Goal: Task Accomplishment & Management: Use online tool/utility

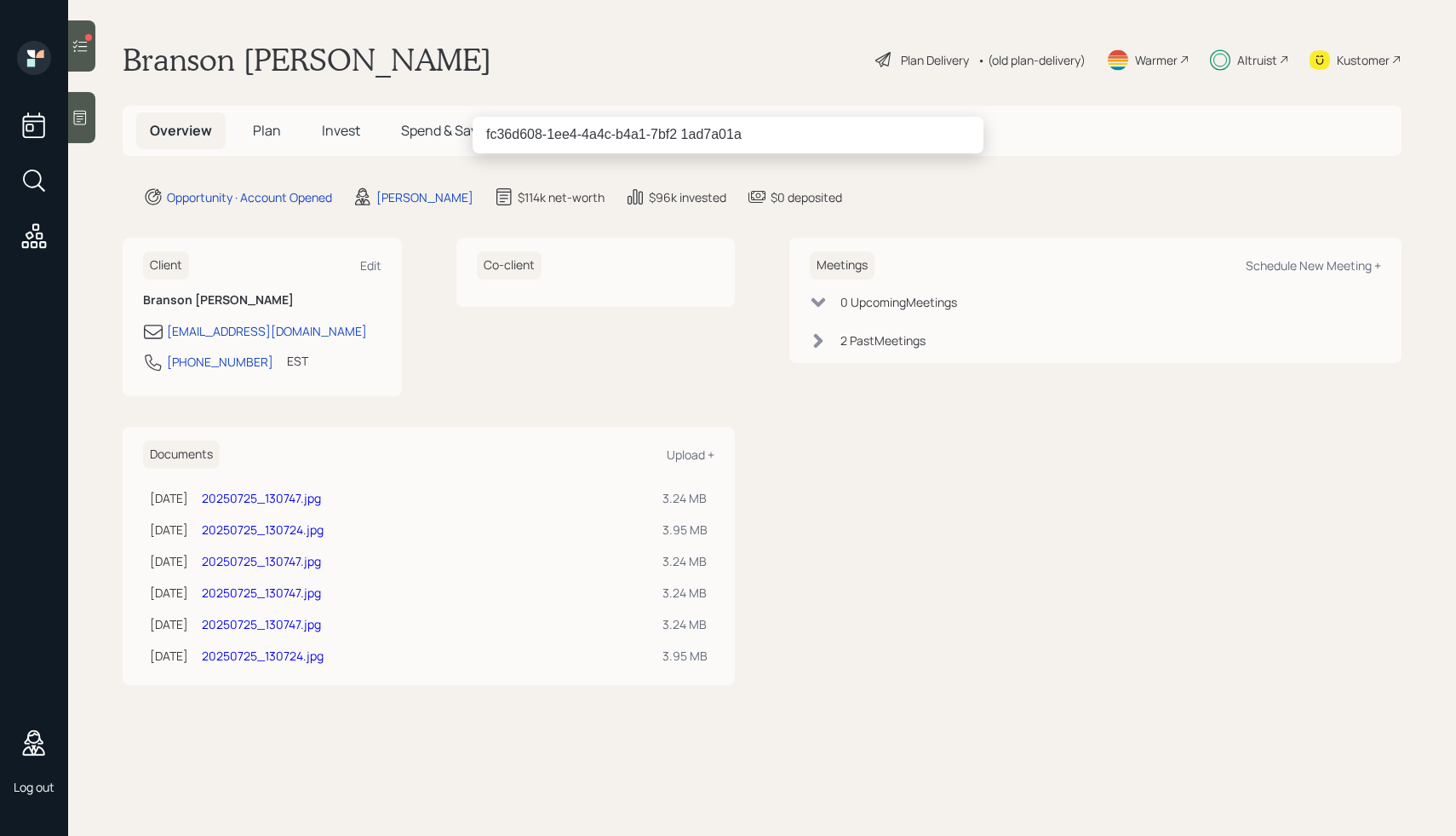
click at [545, 131] on input "fc36d608-1ee4-4a4c-b4a1-7bf2 1ad7a01a" at bounding box center [728, 135] width 511 height 36
paste input "a905a16-c16d-4031-b699-70c25c1f6fe5"
type input "fa905a16-c16d-4031-b699-70c25c1f6fe5"
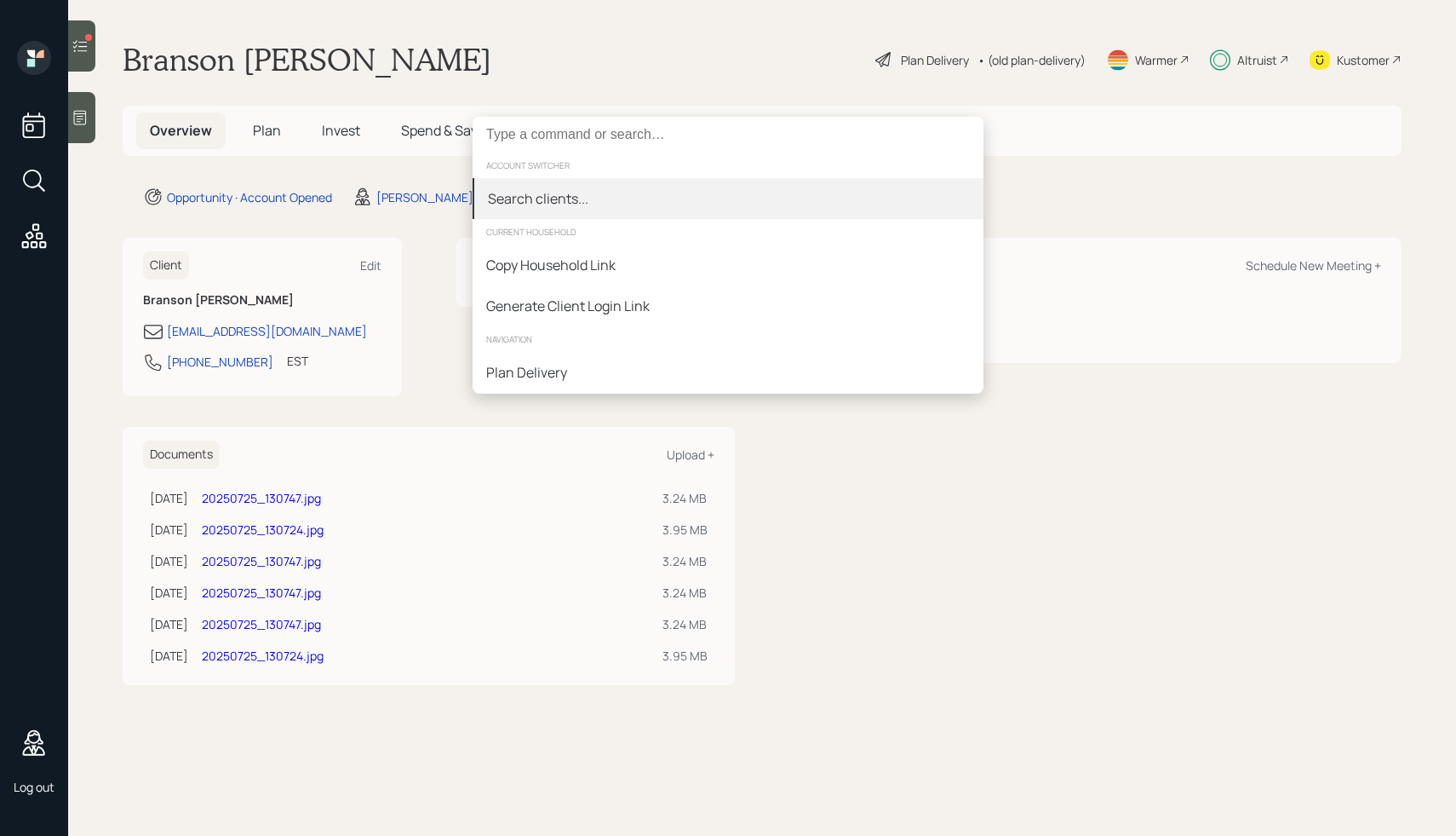
paste input "fa905a16-c16d-4031-b699-70c25c1f6fe5"
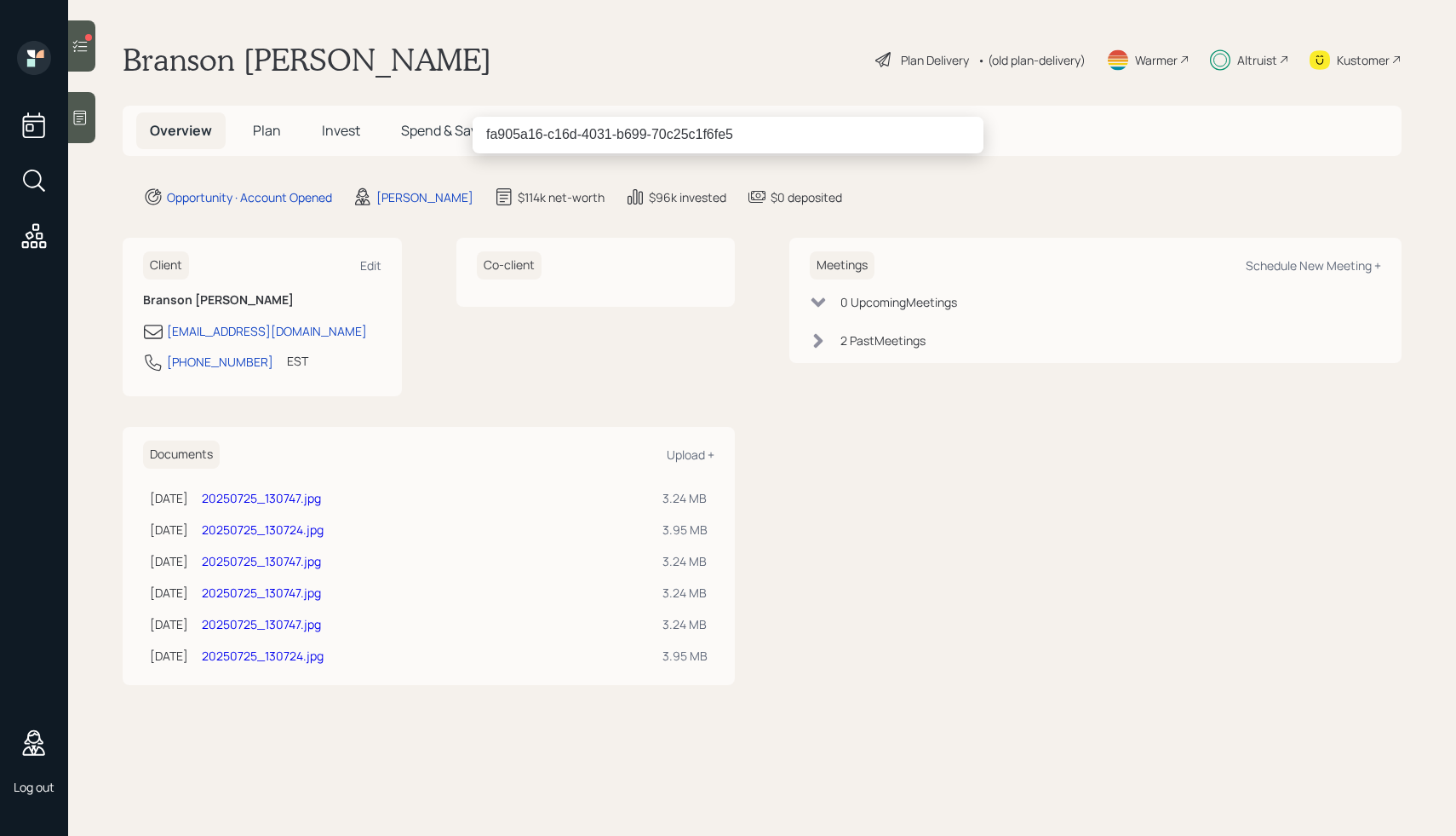
type input "fa905a16-c16d-4031-b699-70c25c1f6fe5"
